Goal: Task Accomplishment & Management: Manage account settings

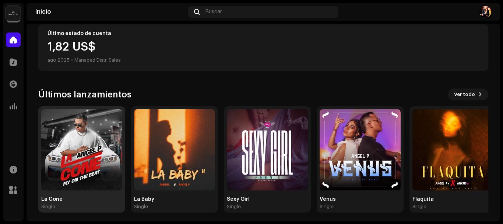
scroll to position [196, 0]
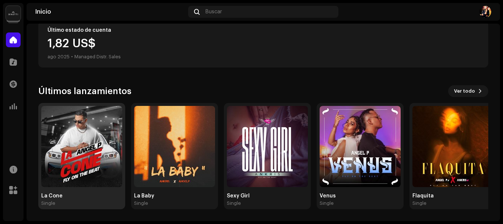
click at [106, 151] on img at bounding box center [81, 146] width 81 height 81
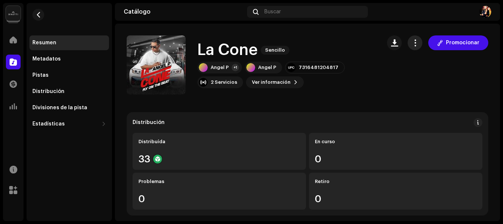
click at [412, 42] on span "button" at bounding box center [415, 43] width 7 height 6
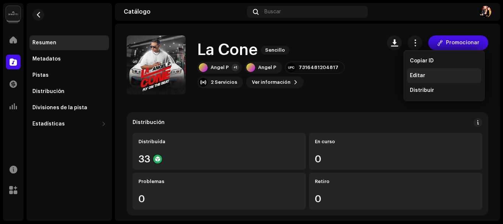
click at [429, 74] on div "Editar" at bounding box center [444, 76] width 69 height 6
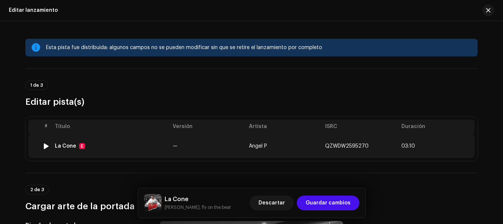
scroll to position [37, 0]
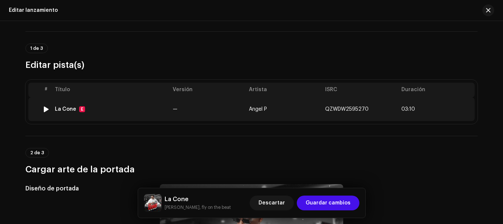
click at [387, 110] on td "QZWDW2595270" at bounding box center [360, 109] width 76 height 24
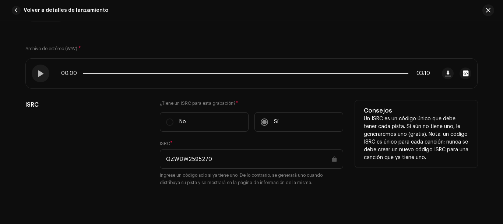
scroll to position [110, 0]
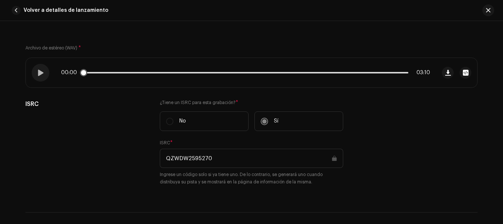
click at [411, 60] on div "00:00 03:10" at bounding box center [231, 72] width 410 height 29
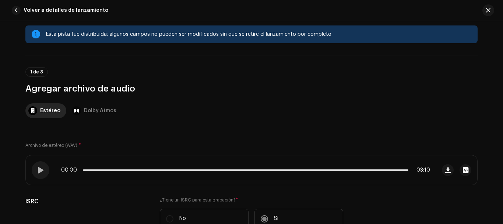
scroll to position [0, 0]
